Goal: Task Accomplishment & Management: Complete application form

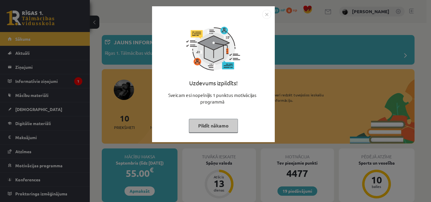
click at [264, 13] on img "Close" at bounding box center [266, 14] width 9 height 9
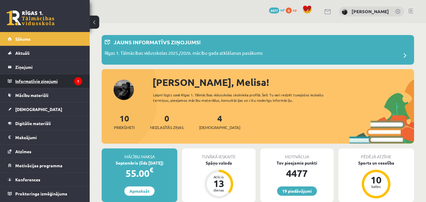
click at [62, 83] on legend "Informatīvie ziņojumi 1" at bounding box center [48, 81] width 67 height 14
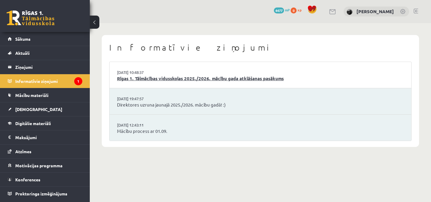
click at [131, 78] on link "Rīgas 1. Tālmācības vidusskolas 2025./2026. mācību gada atklāšanas pasākums" at bounding box center [260, 78] width 286 height 7
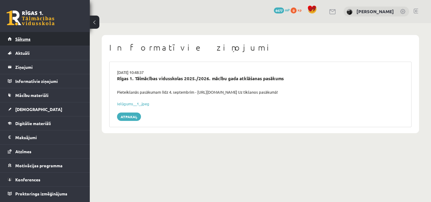
click at [68, 39] on link "Sākums" at bounding box center [45, 39] width 74 height 14
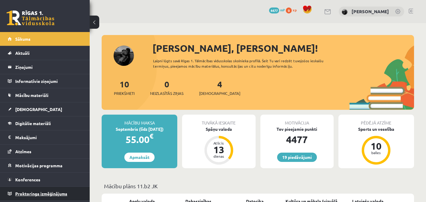
click at [36, 191] on link "Proktoringa izmēģinājums" at bounding box center [45, 194] width 74 height 14
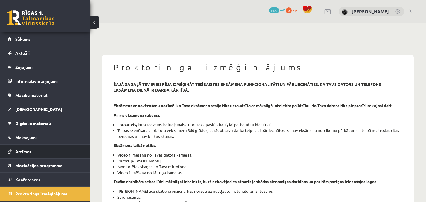
click at [44, 151] on link "Atzīmes" at bounding box center [45, 151] width 74 height 14
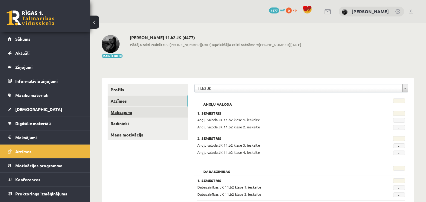
click at [120, 108] on link "Maksājumi" at bounding box center [148, 112] width 80 height 11
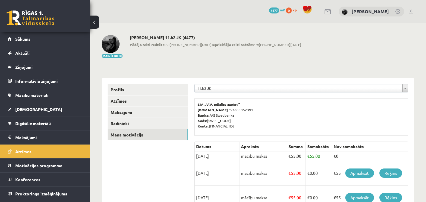
click at [129, 135] on link "Mana motivācija" at bounding box center [148, 134] width 80 height 11
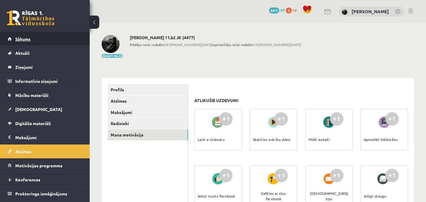
click at [51, 43] on link "Sākums" at bounding box center [45, 39] width 74 height 14
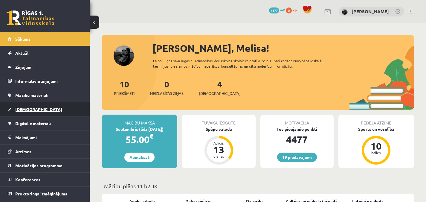
click at [44, 108] on link "[DEMOGRAPHIC_DATA]" at bounding box center [45, 109] width 74 height 14
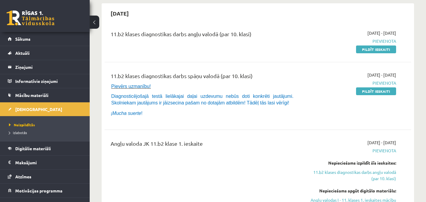
scroll to position [59, 0]
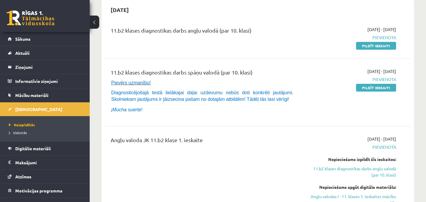
drag, startPoint x: 371, startPoint y: 45, endPoint x: 272, endPoint y: 30, distance: 99.5
click at [371, 45] on link "Pildīt ieskaiti" at bounding box center [376, 46] width 40 height 8
click at [370, 46] on link "Pildīt ieskaiti" at bounding box center [376, 46] width 40 height 8
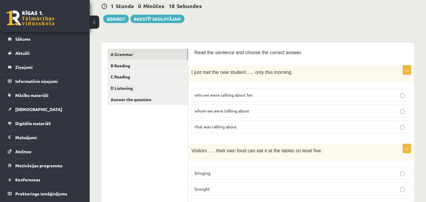
scroll to position [53, 0]
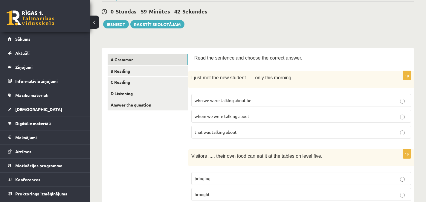
click at [244, 116] on span "whom we were talking about" at bounding box center [222, 115] width 55 height 5
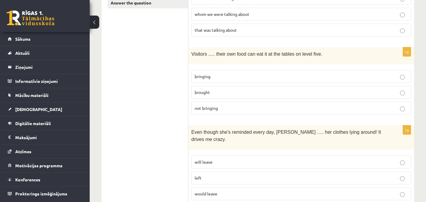
scroll to position [157, 0]
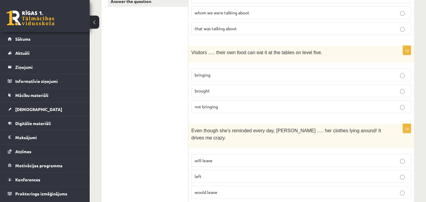
click at [292, 69] on label "bringing" at bounding box center [301, 74] width 220 height 13
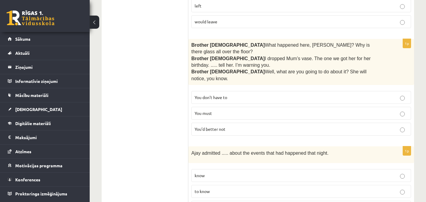
scroll to position [337, 0]
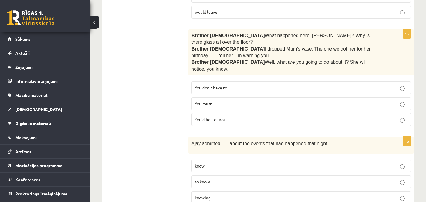
click at [356, 116] on p "You’d better not" at bounding box center [301, 119] width 213 height 6
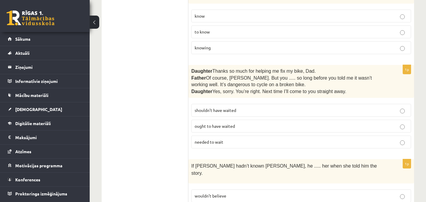
scroll to position [503, 0]
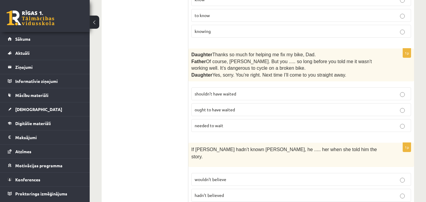
click at [398, 91] on p "shouldn’t have waited" at bounding box center [301, 94] width 213 height 6
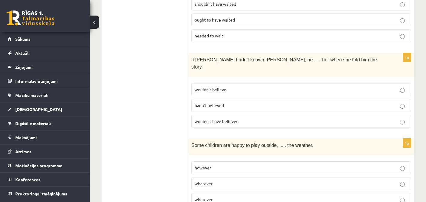
scroll to position [594, 0]
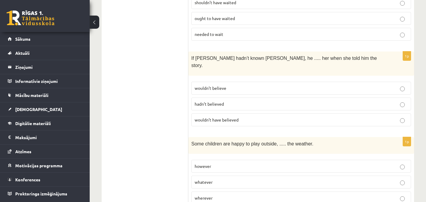
click at [382, 117] on p "wouldn’t have believed" at bounding box center [301, 120] width 213 height 6
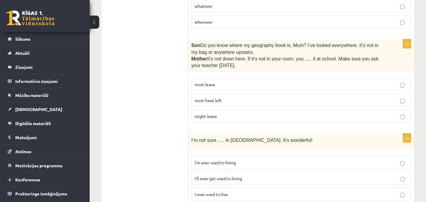
scroll to position [774, 0]
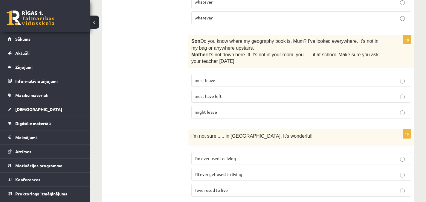
click at [397, 93] on p "must have left" at bounding box center [301, 96] width 213 height 6
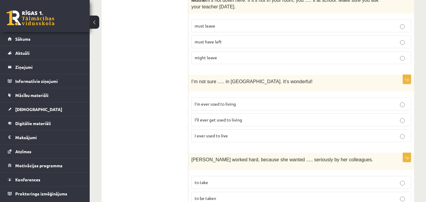
scroll to position [834, 0]
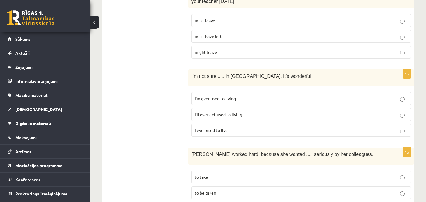
click at [355, 111] on p "I’ll ever get used to living" at bounding box center [301, 114] width 213 height 6
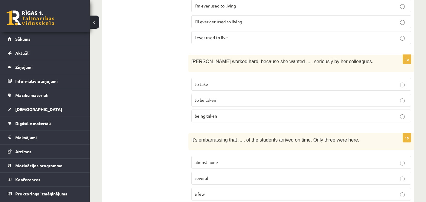
scroll to position [932, 0]
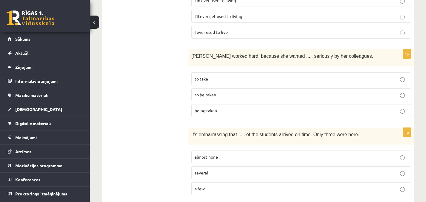
click at [324, 91] on p "to be taken" at bounding box center [301, 94] width 213 height 6
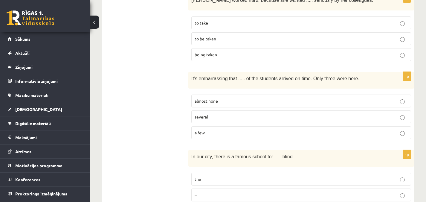
scroll to position [989, 0]
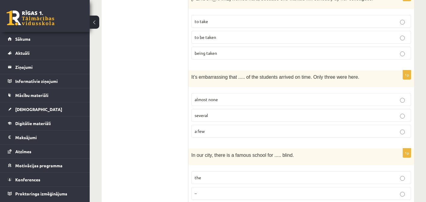
click at [259, 96] on p "almost none" at bounding box center [301, 99] width 213 height 6
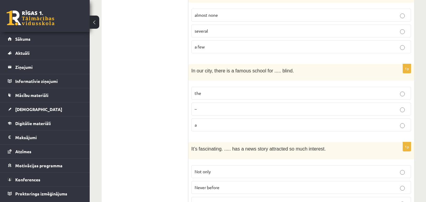
scroll to position [1079, 0]
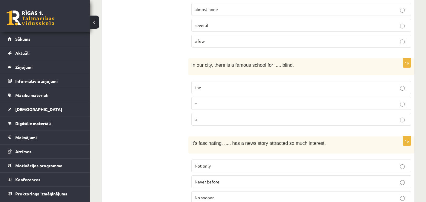
click at [307, 81] on label "the" at bounding box center [301, 87] width 220 height 13
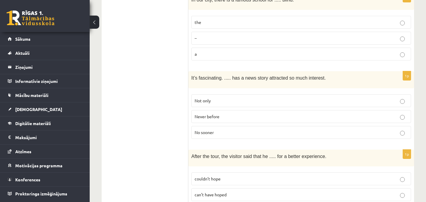
scroll to position [1163, 0]
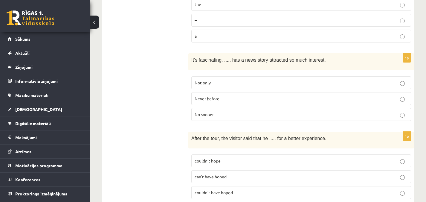
click at [348, 92] on label "Never before" at bounding box center [301, 98] width 220 height 13
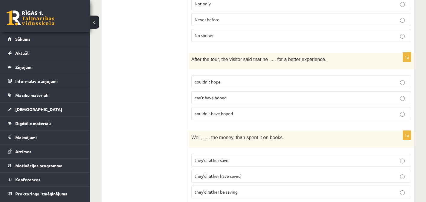
scroll to position [1244, 0]
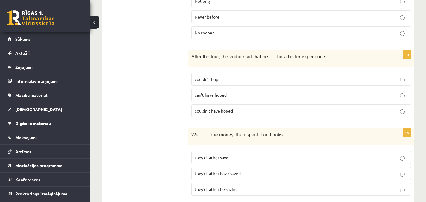
click at [377, 104] on label "couldn’t have hoped" at bounding box center [301, 110] width 220 height 13
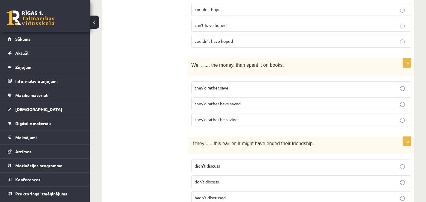
scroll to position [1315, 0]
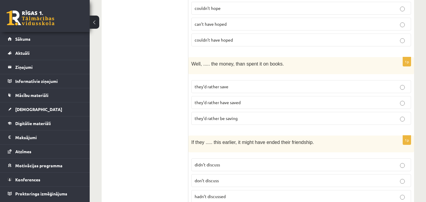
click at [299, 99] on p "they’d rather have saved" at bounding box center [301, 102] width 213 height 6
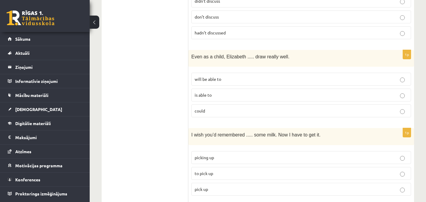
scroll to position [1480, 0]
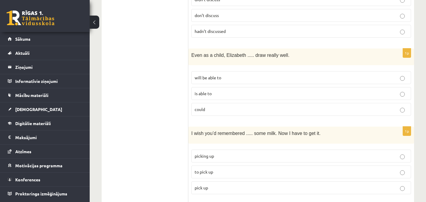
click at [369, 106] on p "could" at bounding box center [301, 109] width 213 height 6
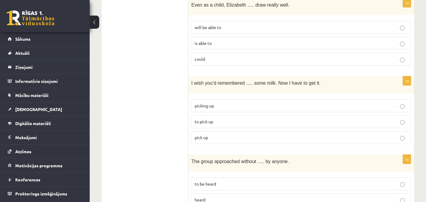
scroll to position [1540, 0]
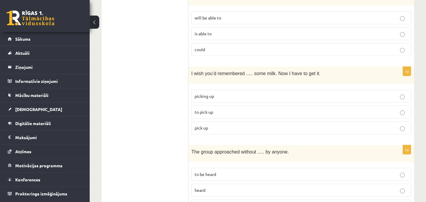
click at [307, 202] on p "being heard" at bounding box center [301, 206] width 213 height 6
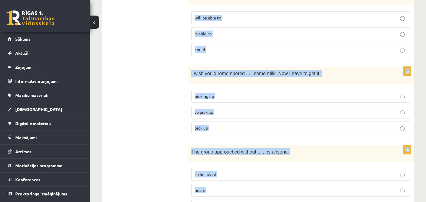
drag, startPoint x: 194, startPoint y: 53, endPoint x: 315, endPoint y: 191, distance: 183.9
copy form "Read the sentence and choose the correct answer. 1p I just met the new student …"
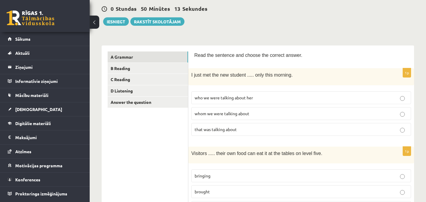
scroll to position [0, 0]
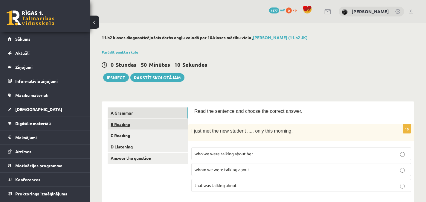
click at [137, 123] on link "B Reading" at bounding box center [148, 124] width 80 height 11
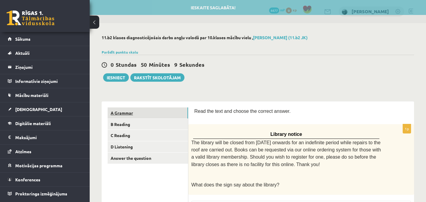
click at [134, 111] on link "A Grammar" at bounding box center [148, 112] width 80 height 11
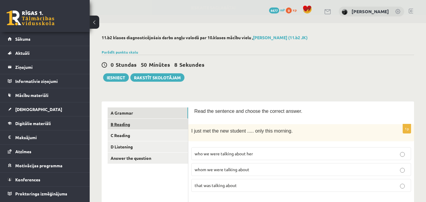
click at [137, 126] on link "B Reading" at bounding box center [148, 124] width 80 height 11
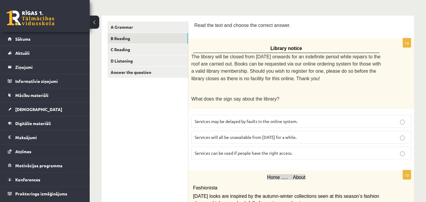
scroll to position [85, 0]
click at [377, 151] on p "Services can be used if people have the right access." at bounding box center [301, 153] width 213 height 6
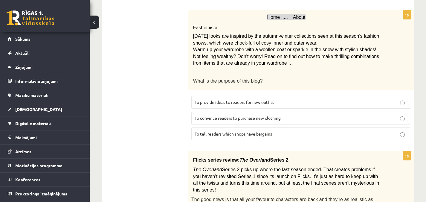
scroll to position [245, 0]
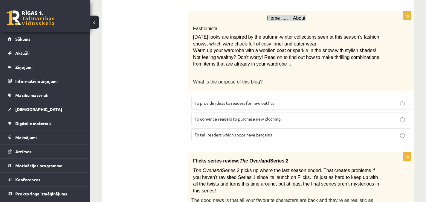
click at [332, 100] on p "To provide ideas to readers for new outfits" at bounding box center [301, 103] width 213 height 6
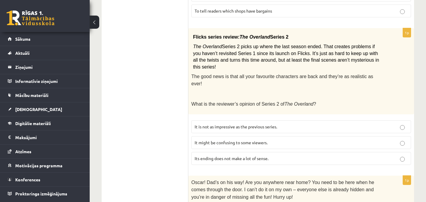
scroll to position [370, 0]
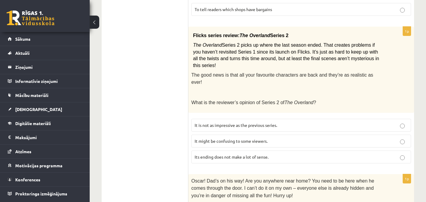
click at [280, 138] on p "It might be confusing to some viewers." at bounding box center [301, 141] width 213 height 6
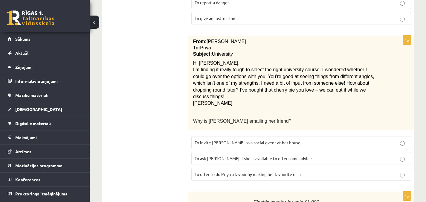
scroll to position [634, 0]
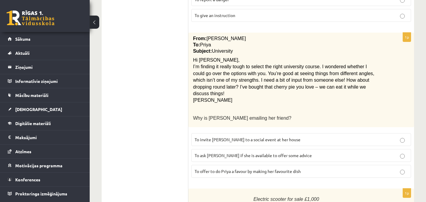
click at [309, 152] on p "To ask Priya if she is available to offer some advice" at bounding box center [301, 155] width 213 height 6
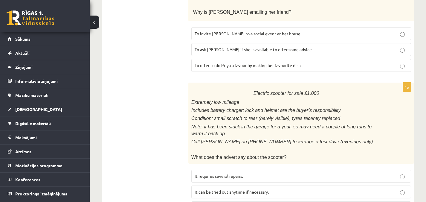
scroll to position [745, 0]
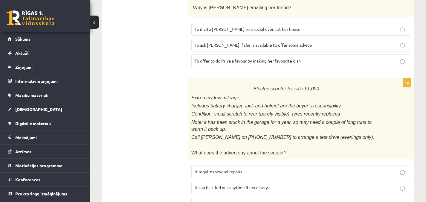
click at [298, 200] on p "It has been out of use lately." at bounding box center [301, 203] width 213 height 6
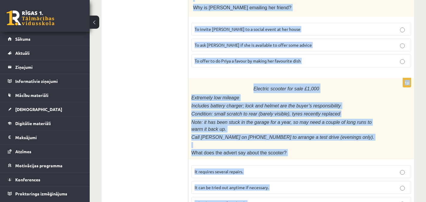
drag, startPoint x: 195, startPoint y: 30, endPoint x: 329, endPoint y: 214, distance: 227.5
copy form "Read the text and choose the correct answer. 1p Library notice The library will…"
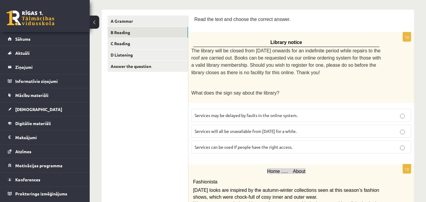
scroll to position [96, 0]
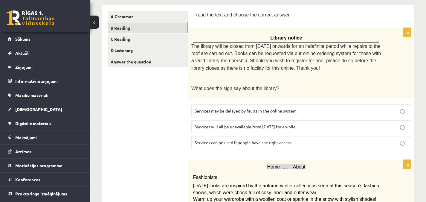
click at [296, 164] on span "Home ..... About" at bounding box center [286, 166] width 38 height 5
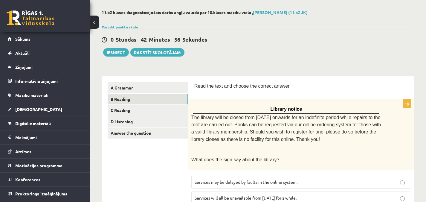
scroll to position [27, 0]
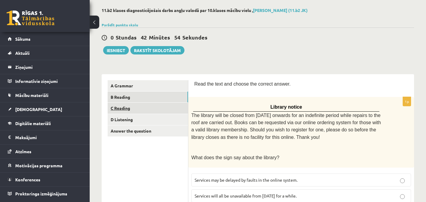
click at [169, 106] on link "C Reading" at bounding box center [148, 108] width 80 height 11
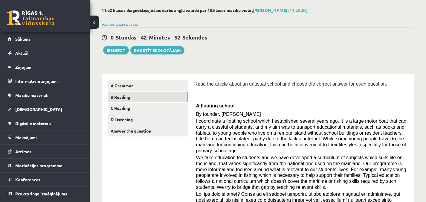
click at [166, 94] on link "B Reading" at bounding box center [148, 96] width 80 height 11
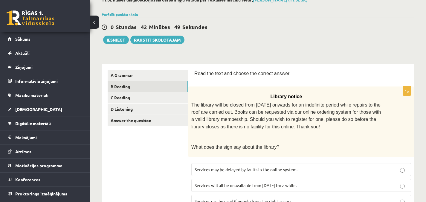
scroll to position [35, 0]
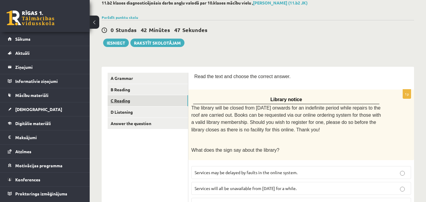
click at [144, 102] on link "C Reading" at bounding box center [148, 100] width 80 height 11
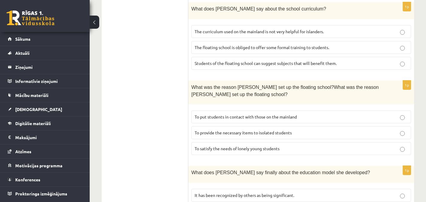
scroll to position [366, 0]
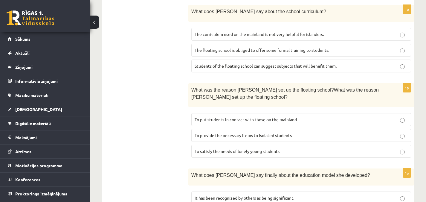
click at [364, 132] on p "To provide the necessary items to isolated students" at bounding box center [301, 135] width 213 height 6
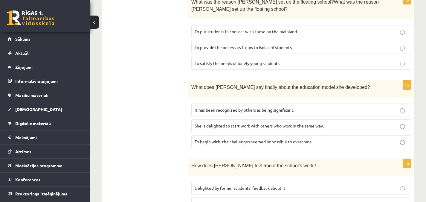
scroll to position [455, 0]
click at [385, 138] on p "To begin with, the challenges seemed impossible to overcome." at bounding box center [301, 141] width 213 height 6
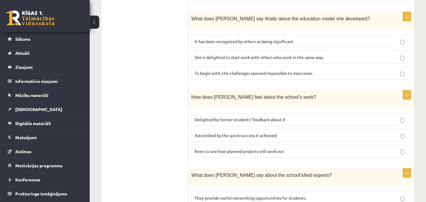
scroll to position [524, 0]
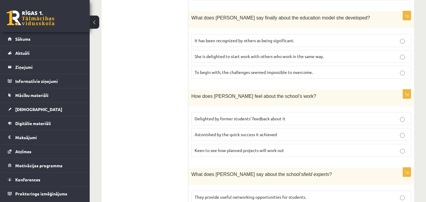
click at [289, 115] on p "Delighted by former students’ feedback about it" at bounding box center [301, 118] width 213 height 6
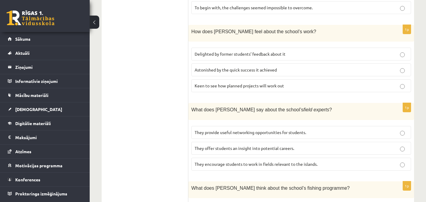
scroll to position [589, 0]
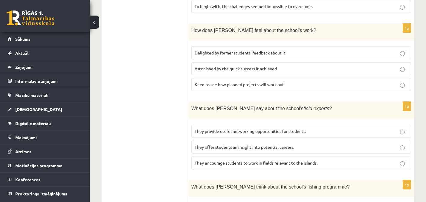
click at [398, 144] on p "They offer students an insight into potential careers." at bounding box center [301, 147] width 213 height 6
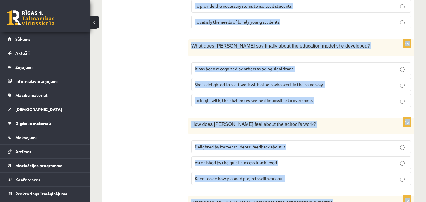
scroll to position [642, 0]
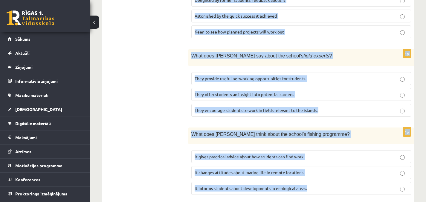
drag, startPoint x: 195, startPoint y: 31, endPoint x: 348, endPoint y: 187, distance: 218.6
click at [303, 185] on span "It informs students about developments in ecological areas." at bounding box center [251, 187] width 112 height 5
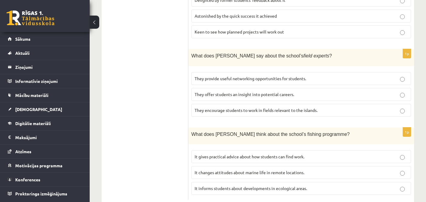
click at [388, 153] on p "It gives practical advice about how students can find work." at bounding box center [301, 156] width 213 height 6
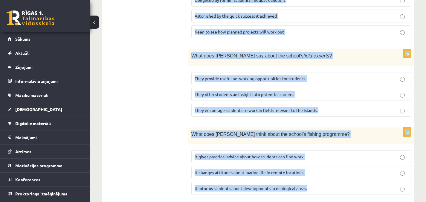
drag, startPoint x: 194, startPoint y: 19, endPoint x: 394, endPoint y: 188, distance: 261.8
copy form "Read the article about an unusual school and choose the correct answer for each…"
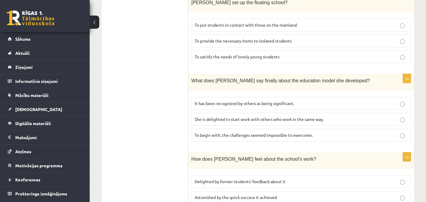
scroll to position [460, 0]
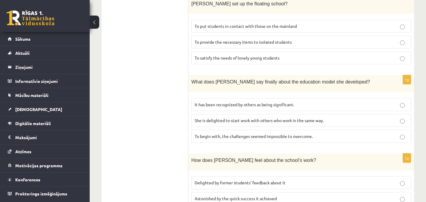
click at [306, 101] on p "It has been recognized by others as being significant." at bounding box center [301, 104] width 213 height 6
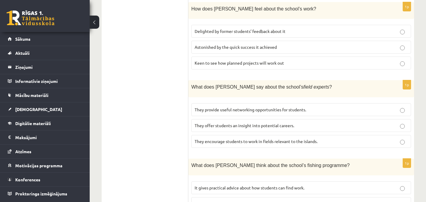
scroll to position [642, 0]
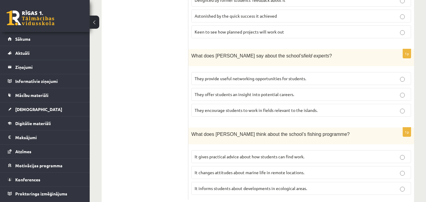
click at [297, 185] on span "It informs students about developments in ecological areas." at bounding box center [251, 187] width 112 height 5
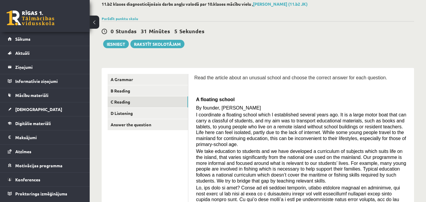
scroll to position [33, 0]
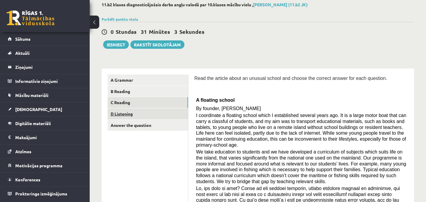
click at [148, 112] on link "D Listening" at bounding box center [148, 113] width 80 height 11
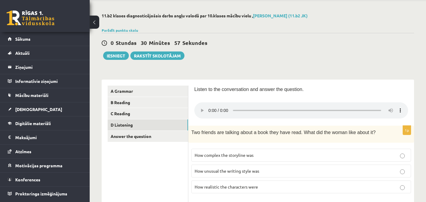
scroll to position [25, 0]
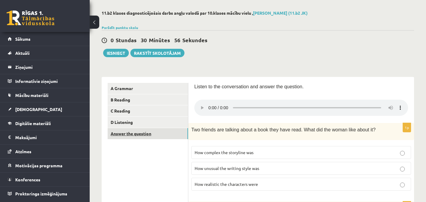
click at [167, 134] on link "Answer the question" at bounding box center [148, 133] width 80 height 11
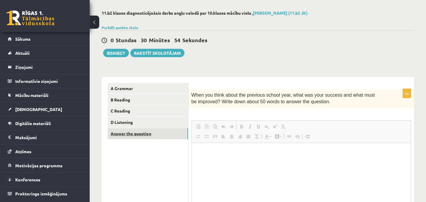
scroll to position [0, 0]
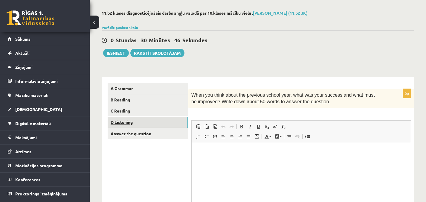
click at [167, 124] on link "D Listening" at bounding box center [148, 122] width 80 height 11
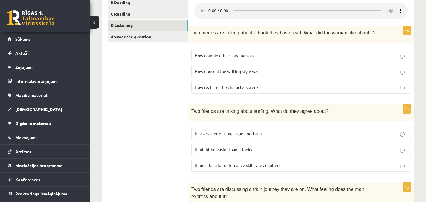
scroll to position [123, 0]
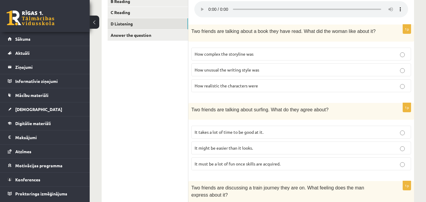
click at [335, 132] on p "It takes a lot of time to be good at it." at bounding box center [301, 132] width 213 height 6
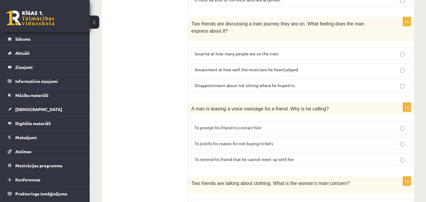
scroll to position [291, 0]
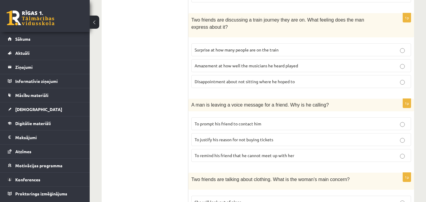
click at [392, 123] on p "To prompt his friend to contact him" at bounding box center [301, 123] width 213 height 6
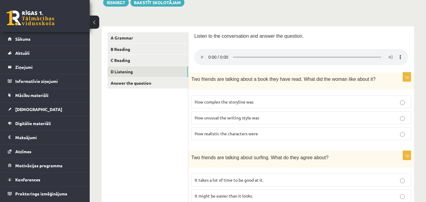
scroll to position [78, 0]
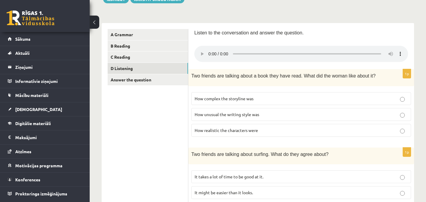
click at [249, 129] on span "How realistic the characters were" at bounding box center [226, 129] width 63 height 5
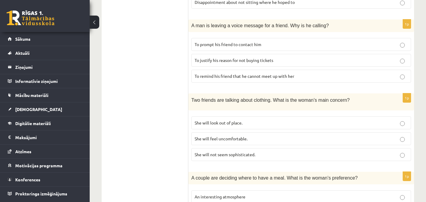
scroll to position [372, 0]
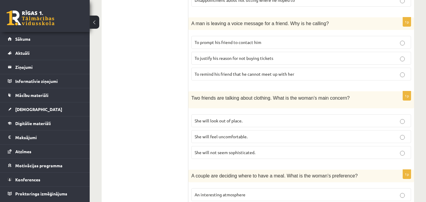
click at [405, 121] on p "She will look out of place." at bounding box center [301, 121] width 213 height 6
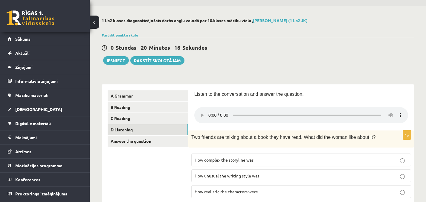
scroll to position [18, 0]
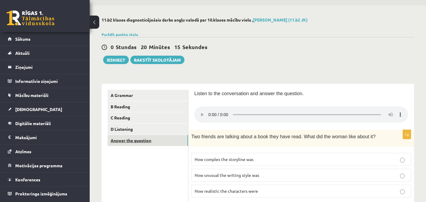
click at [143, 140] on link "Answer the question" at bounding box center [148, 140] width 80 height 11
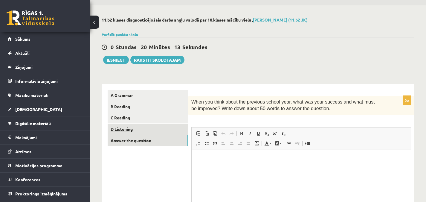
scroll to position [0, 0]
click at [161, 130] on link "D Listening" at bounding box center [148, 128] width 80 height 11
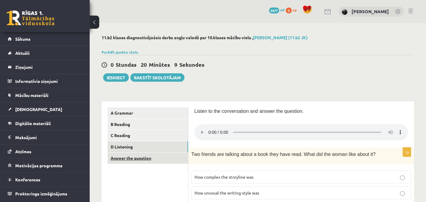
click at [176, 156] on link "Answer the question" at bounding box center [148, 157] width 80 height 11
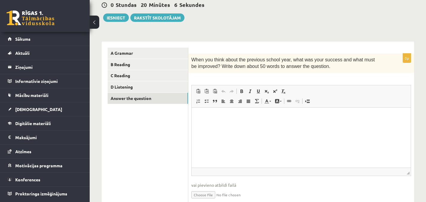
scroll to position [60, 0]
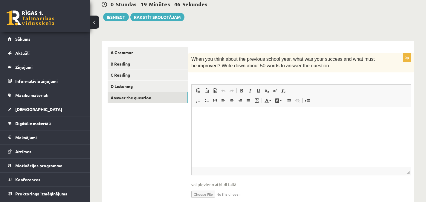
click at [330, 125] on html at bounding box center [301, 116] width 219 height 18
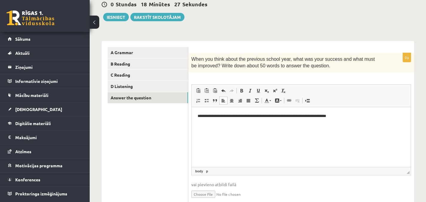
click at [300, 115] on p "**********" at bounding box center [301, 116] width 207 height 6
click at [379, 116] on p "**********" at bounding box center [301, 116] width 207 height 6
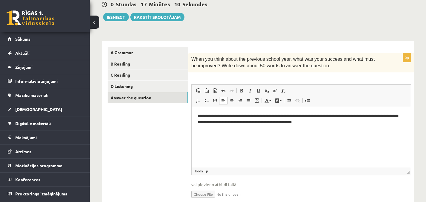
click at [371, 115] on p "**********" at bounding box center [301, 119] width 207 height 13
click at [364, 121] on p "**********" at bounding box center [301, 119] width 207 height 13
click at [223, 122] on p "**********" at bounding box center [301, 119] width 207 height 13
click at [327, 122] on p "**********" at bounding box center [301, 119] width 207 height 13
click at [307, 122] on p "**********" at bounding box center [301, 119] width 207 height 13
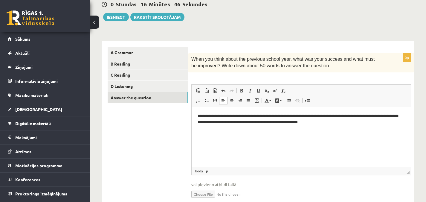
click at [338, 123] on p "**********" at bounding box center [301, 119] width 207 height 13
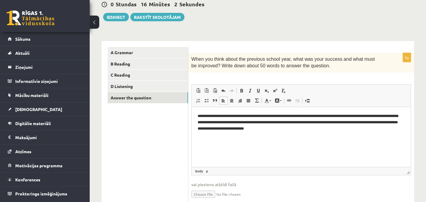
click at [234, 129] on p "**********" at bounding box center [301, 122] width 207 height 19
click at [237, 128] on p "**********" at bounding box center [301, 122] width 207 height 19
click at [254, 128] on p "**********" at bounding box center [301, 122] width 207 height 19
click at [301, 128] on p "**********" at bounding box center [301, 122] width 207 height 19
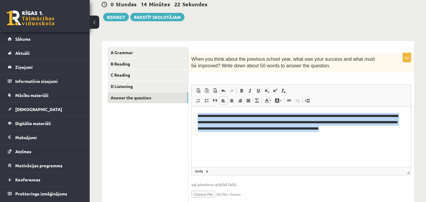
drag, startPoint x: 198, startPoint y: 115, endPoint x: 382, endPoint y: 145, distance: 187.0
click at [382, 137] on html "**********" at bounding box center [301, 122] width 219 height 30
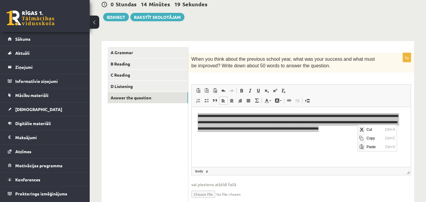
scroll to position [0, 0]
click at [366, 136] on span "Copy" at bounding box center [374, 138] width 19 height 9
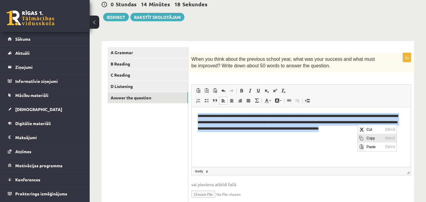
copy p "**********"
click at [352, 137] on html "**********" at bounding box center [301, 122] width 219 height 30
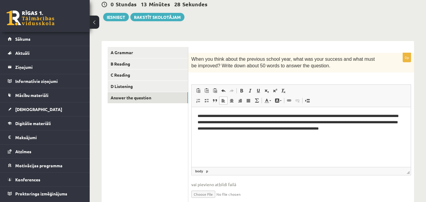
click at [252, 117] on p "**********" at bounding box center [301, 122] width 207 height 19
click at [265, 115] on p "**********" at bounding box center [301, 122] width 207 height 19
click at [315, 114] on p "**********" at bounding box center [301, 122] width 207 height 19
click at [316, 115] on p "**********" at bounding box center [301, 122] width 207 height 19
click at [364, 115] on p "**********" at bounding box center [301, 122] width 207 height 19
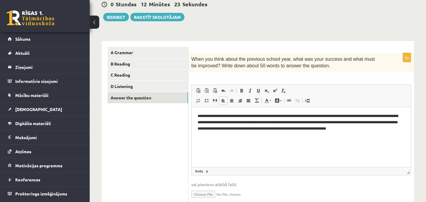
click at [245, 123] on p "**********" at bounding box center [301, 122] width 207 height 19
click at [255, 122] on p "**********" at bounding box center [301, 122] width 207 height 19
click at [270, 122] on p "**********" at bounding box center [301, 122] width 207 height 19
click at [320, 122] on p "**********" at bounding box center [301, 122] width 207 height 19
click at [304, 121] on p "**********" at bounding box center [301, 122] width 207 height 19
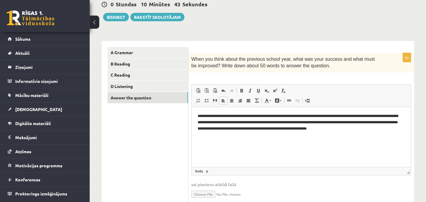
click at [204, 128] on p "**********" at bounding box center [301, 122] width 207 height 19
click at [267, 128] on p "**********" at bounding box center [301, 122] width 207 height 19
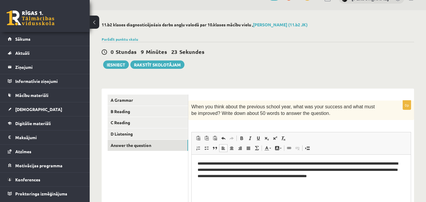
scroll to position [14, 0]
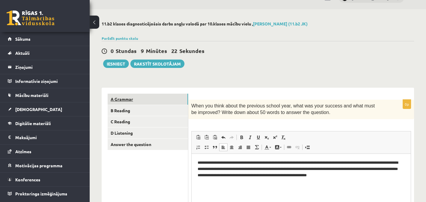
click at [156, 100] on link "A Grammar" at bounding box center [148, 99] width 80 height 11
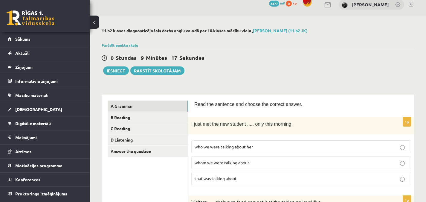
scroll to position [0, 0]
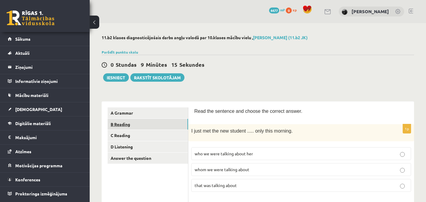
click at [149, 125] on link "B Reading" at bounding box center [148, 124] width 80 height 11
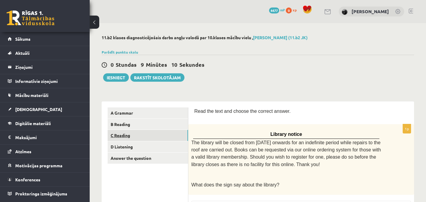
click at [140, 137] on link "C Reading" at bounding box center [148, 135] width 80 height 11
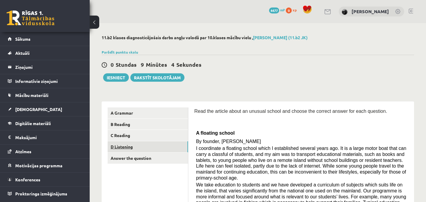
click at [167, 145] on link "D Listening" at bounding box center [148, 146] width 80 height 11
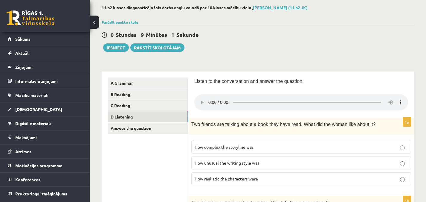
scroll to position [27, 0]
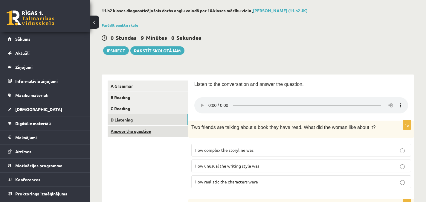
click at [163, 131] on link "Answer the question" at bounding box center [148, 131] width 80 height 11
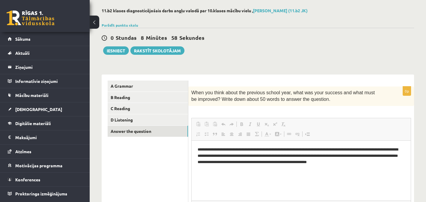
scroll to position [0, 0]
click at [338, 155] on p "**********" at bounding box center [301, 155] width 207 height 19
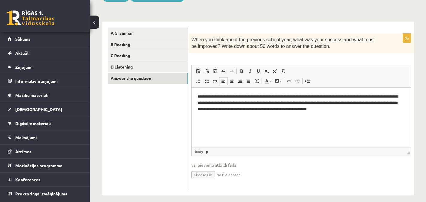
scroll to position [86, 0]
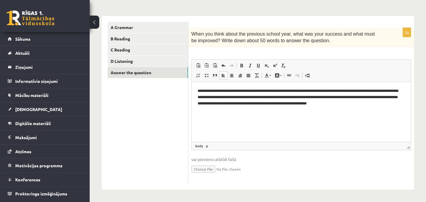
click at [422, 146] on div "11.b2 klases diagnosticējošais darbs angļu valodā par 10.klases mācību vielu , …" at bounding box center [258, 70] width 336 height 264
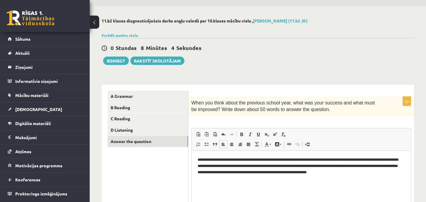
scroll to position [0, 0]
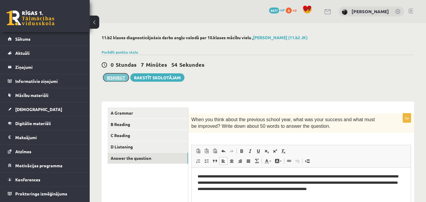
click at [118, 77] on button "Iesniegt" at bounding box center [116, 77] width 26 height 8
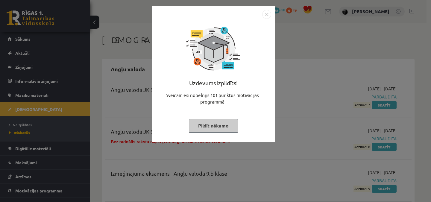
click at [266, 15] on img "Close" at bounding box center [266, 14] width 9 height 9
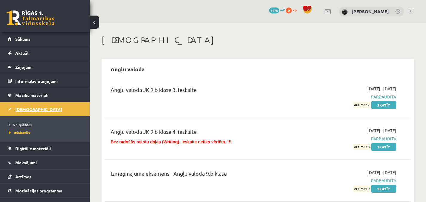
click at [39, 110] on link "[DEMOGRAPHIC_DATA]" at bounding box center [45, 109] width 74 height 14
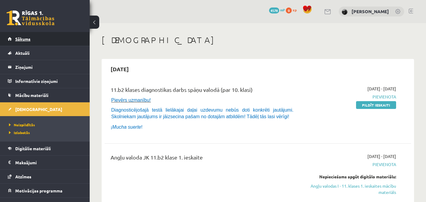
click at [74, 36] on link "Sākums" at bounding box center [45, 39] width 74 height 14
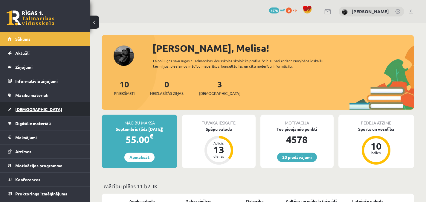
click at [28, 109] on span "[DEMOGRAPHIC_DATA]" at bounding box center [38, 108] width 47 height 5
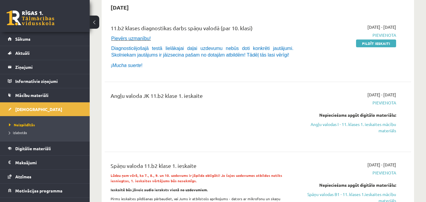
scroll to position [68, 0]
